Goal: Information Seeking & Learning: Learn about a topic

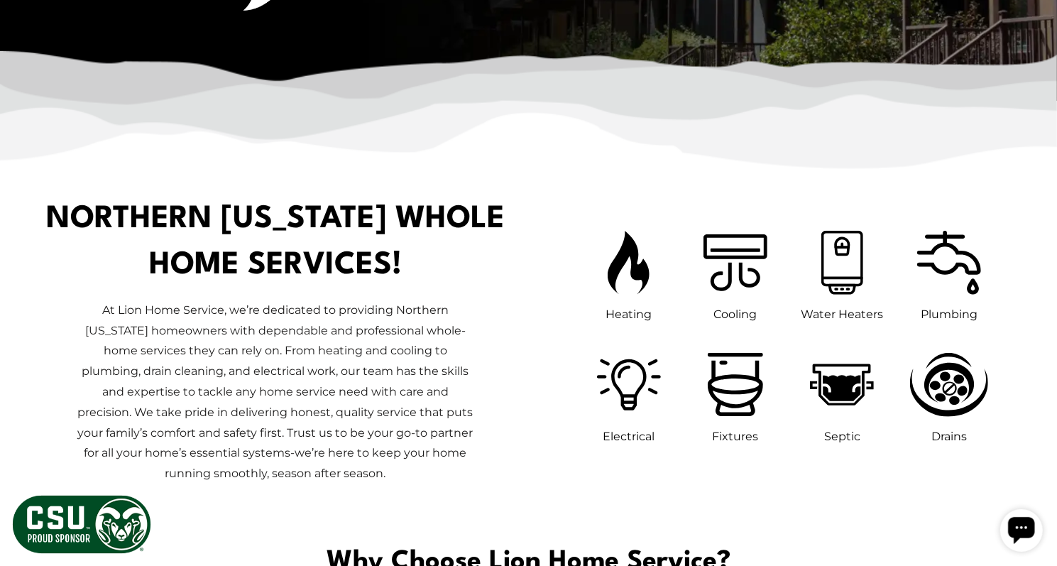
scroll to position [639, 0]
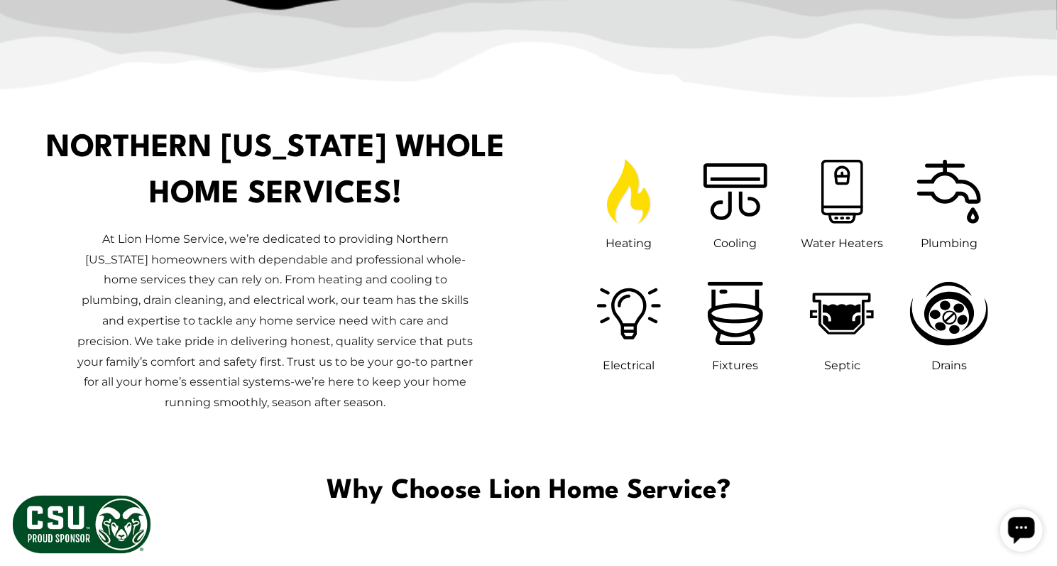
click at [641, 208] on icon at bounding box center [628, 191] width 43 height 65
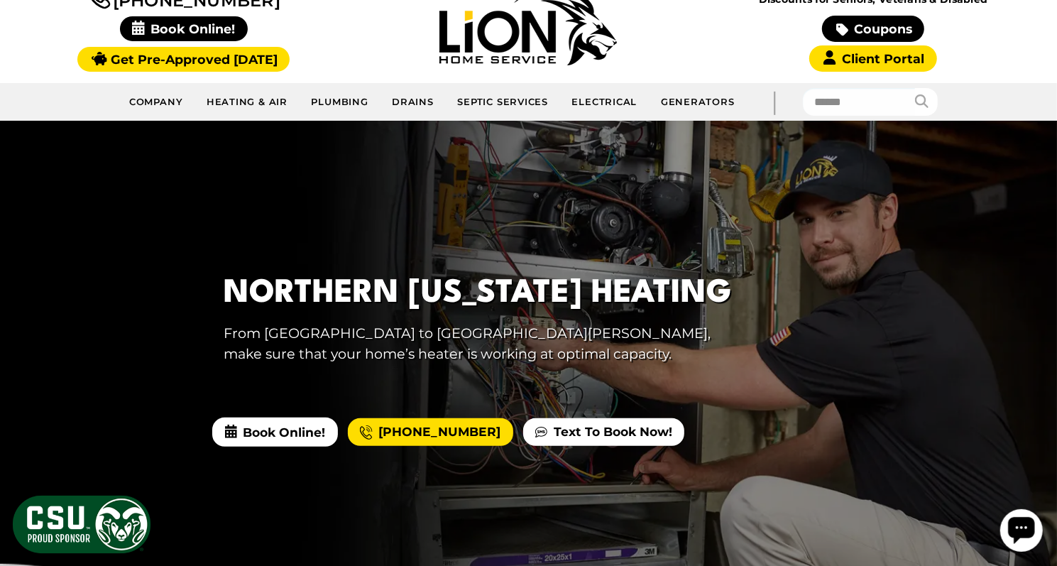
scroll to position [106, 0]
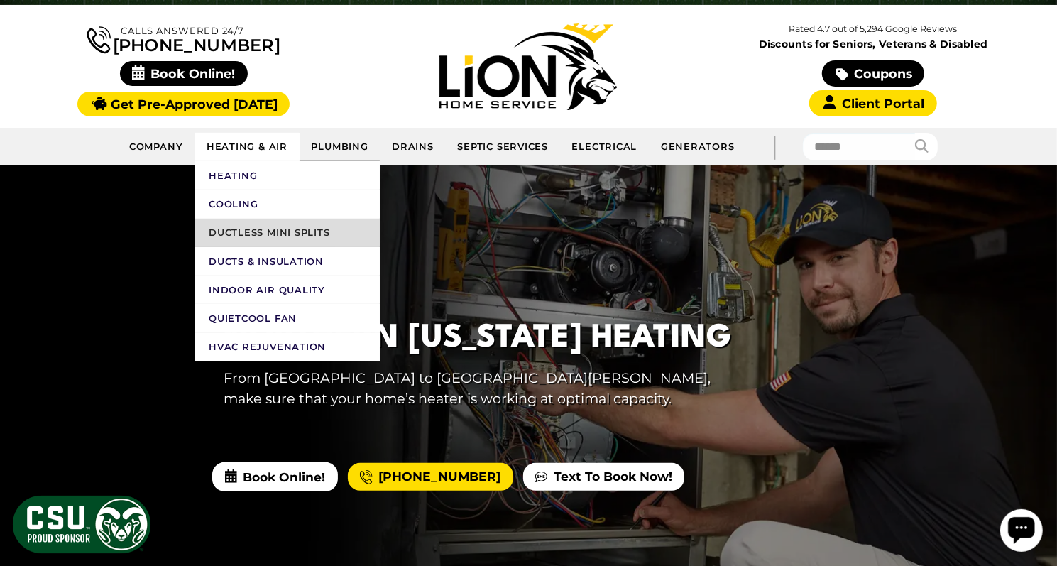
click at [210, 247] on link "Ductless Mini Splits" at bounding box center [287, 233] width 185 height 28
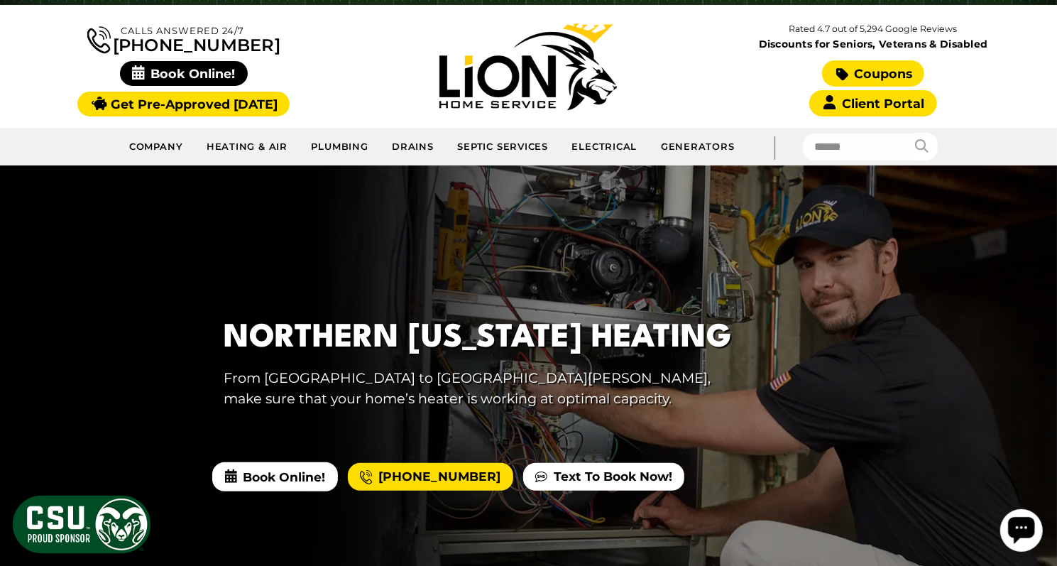
click at [854, 68] on link "Coupons" at bounding box center [873, 73] width 102 height 26
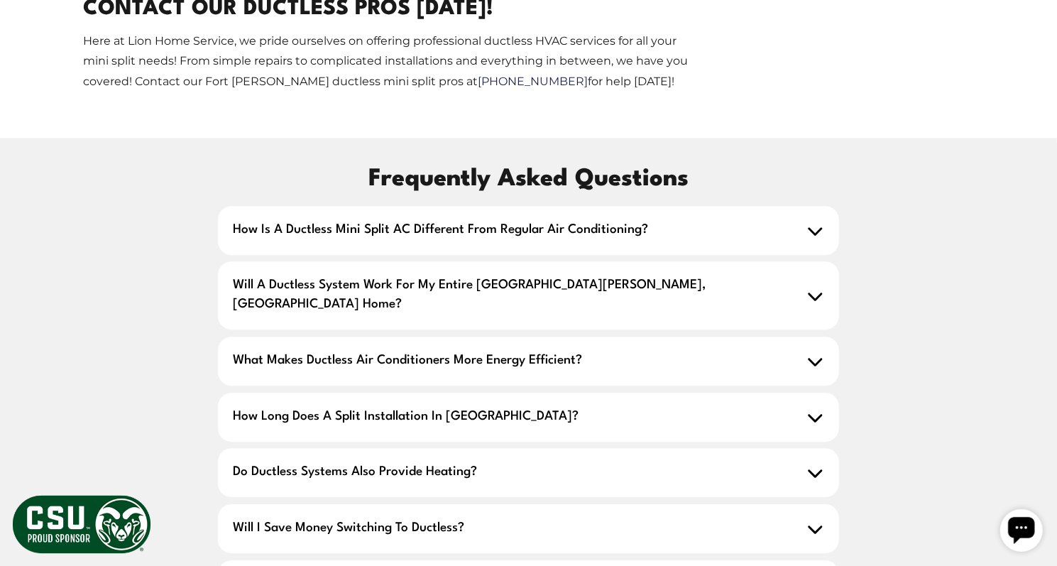
scroll to position [2770, 0]
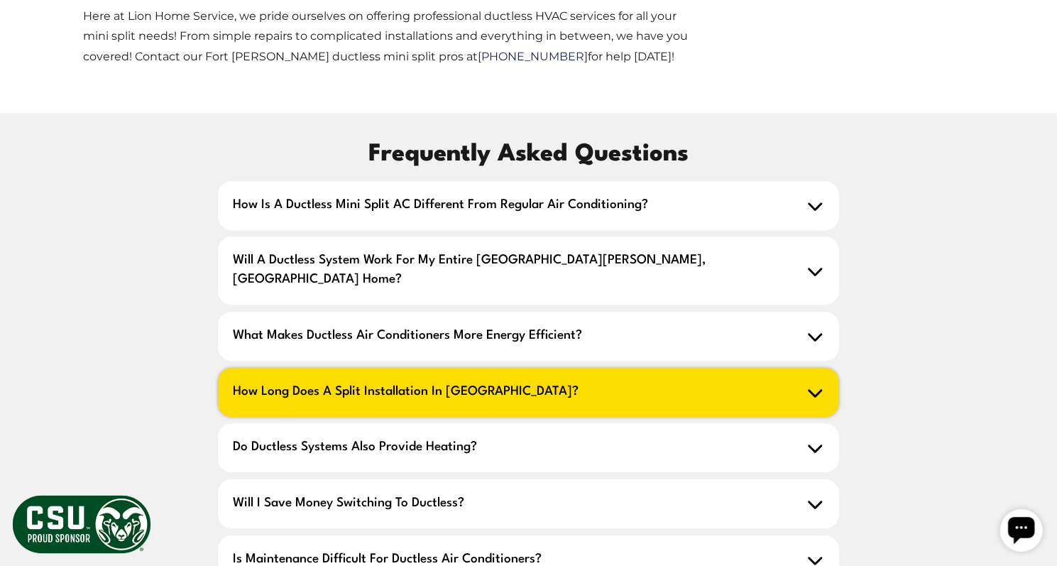
click at [674, 367] on h2 "How long does a split installation in Fort take?" at bounding box center [528, 391] width 621 height 49
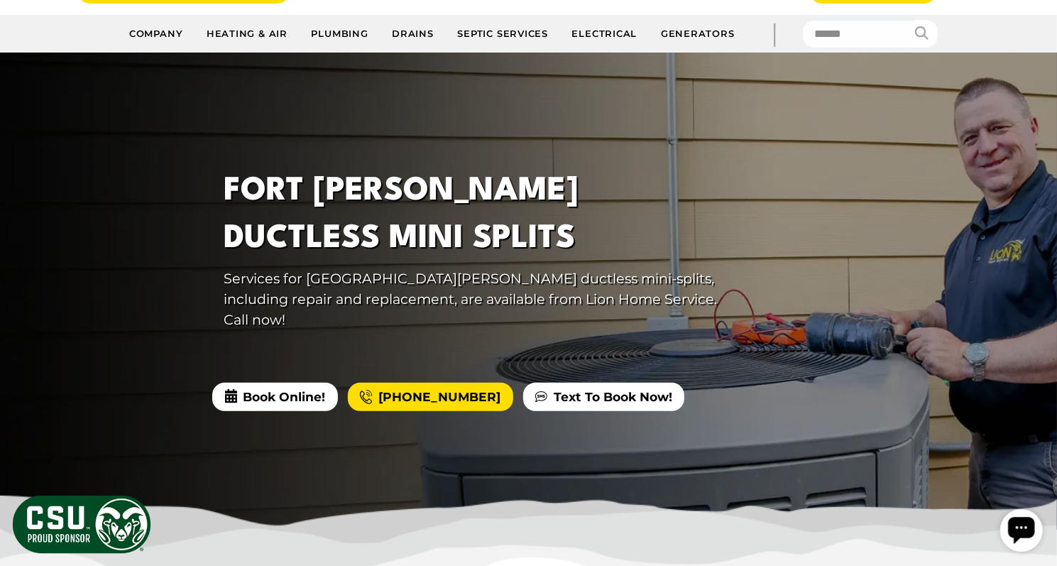
scroll to position [213, 0]
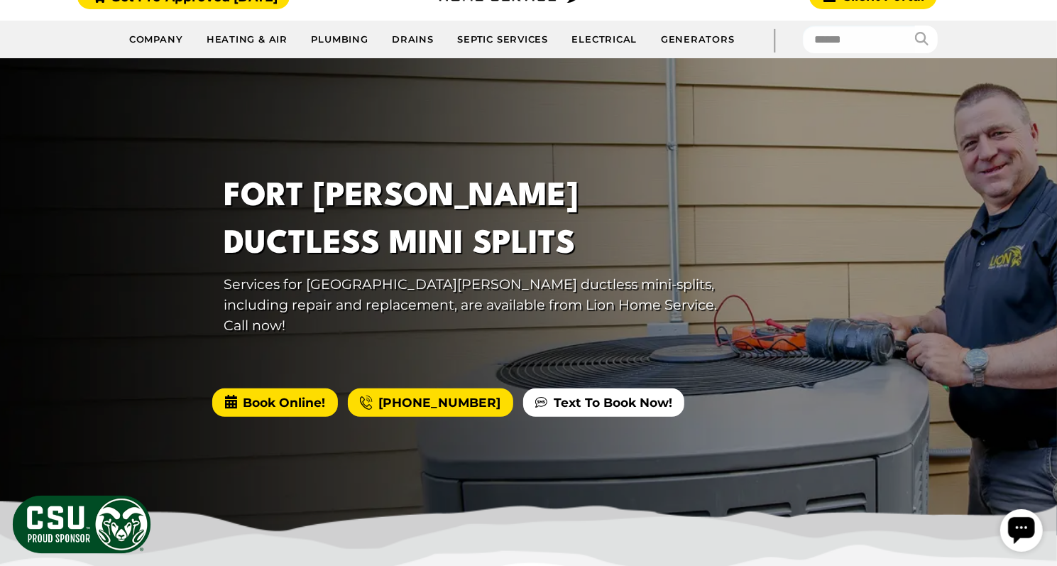
click at [291, 389] on span "Book Online!" at bounding box center [274, 402] width 125 height 28
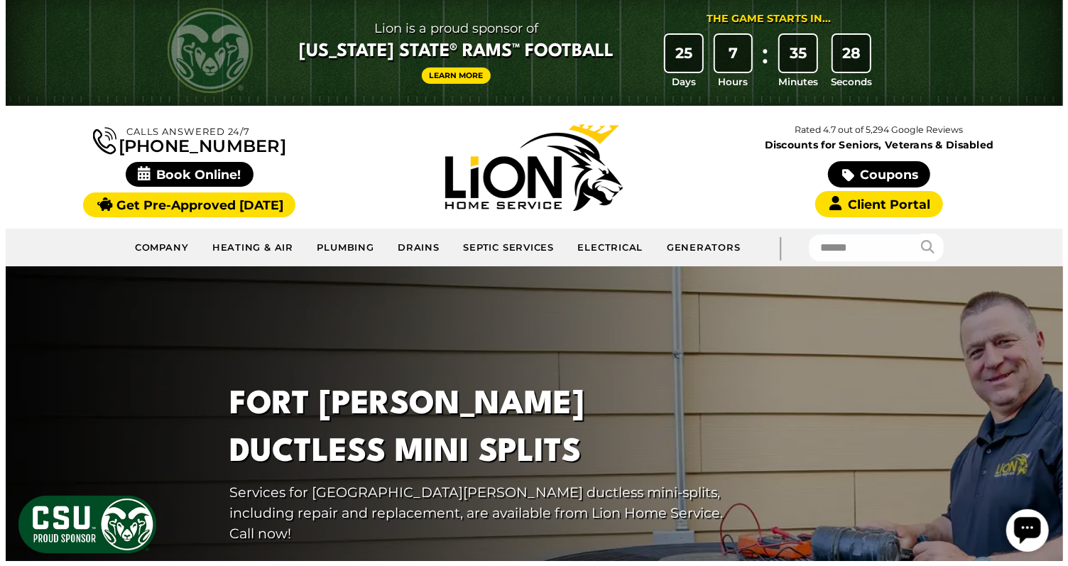
scroll to position [0, 0]
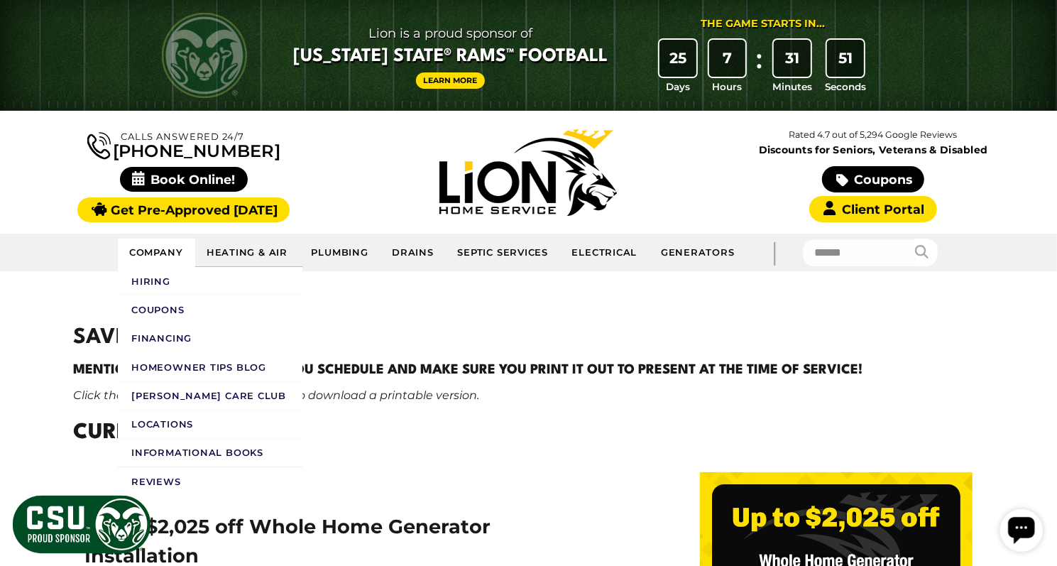
click at [118, 254] on link "Company" at bounding box center [156, 253] width 77 height 28
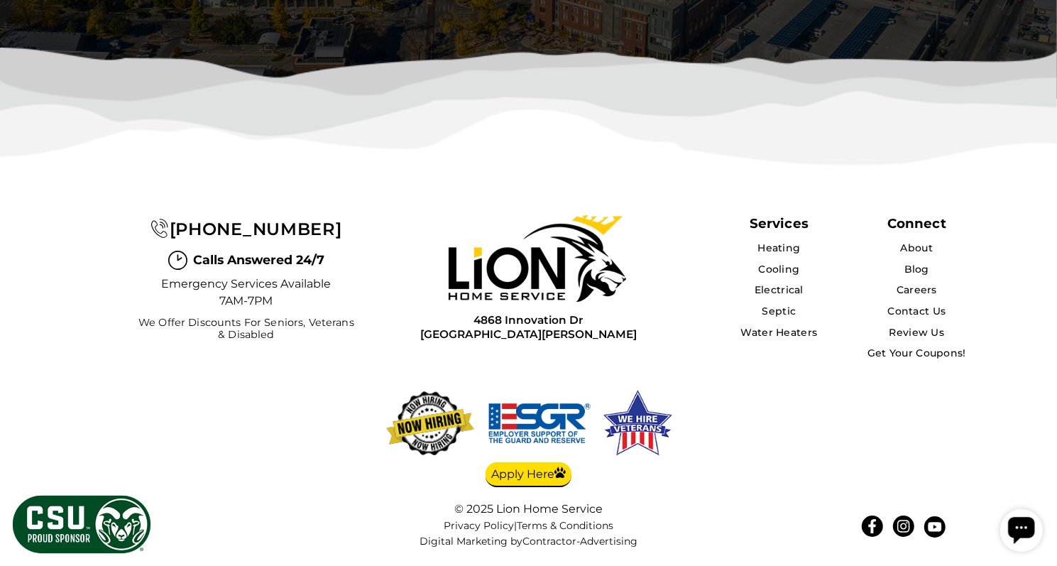
scroll to position [3326, 0]
